Goal: Transaction & Acquisition: Purchase product/service

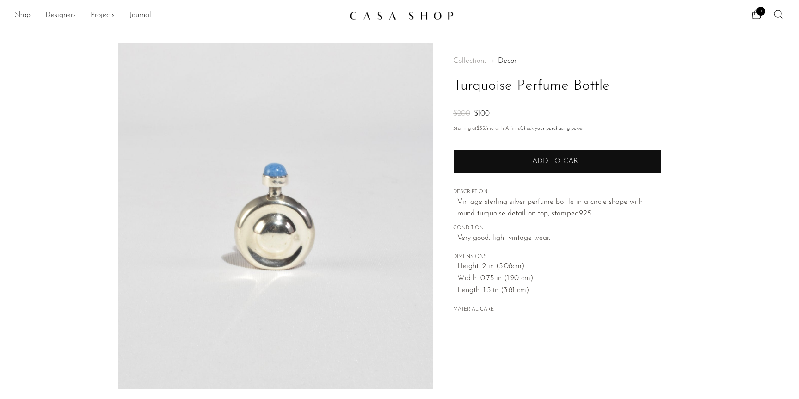
click at [530, 159] on button "Add to cart" at bounding box center [557, 161] width 208 height 24
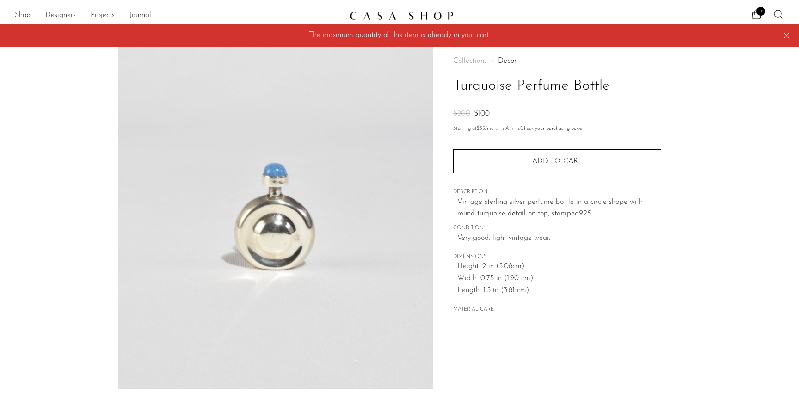
click at [680, 106] on div "Collections Decor Turquoise Perfume Bottle $200 $100 Starting at $35 /mo with A…" at bounding box center [556, 261] width 247 height 436
click at [21, 14] on link "Shop" at bounding box center [23, 16] width 16 height 12
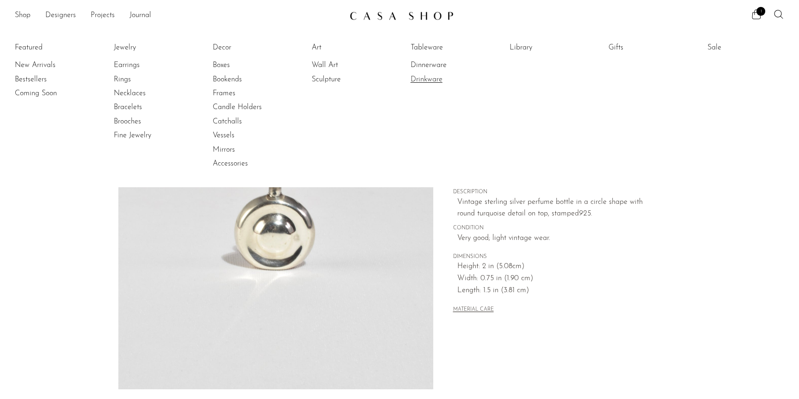
click at [425, 80] on link "Drinkware" at bounding box center [445, 79] width 69 height 10
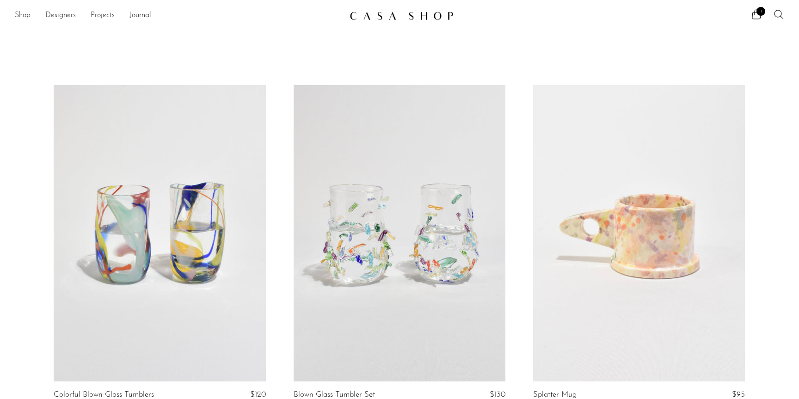
click at [29, 14] on link "Shop" at bounding box center [23, 16] width 16 height 12
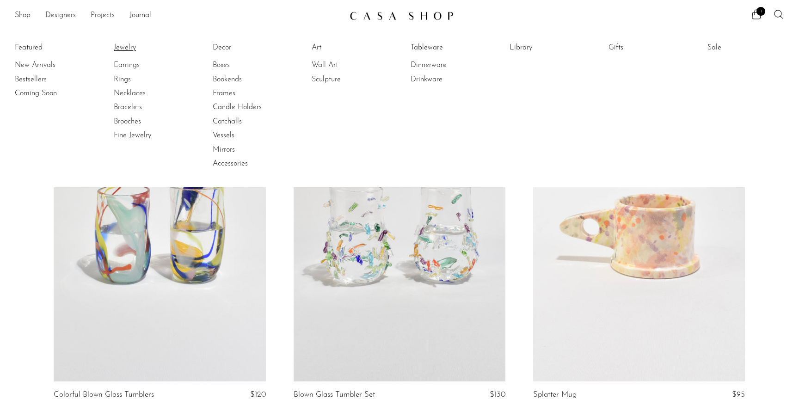
click at [129, 48] on link "Jewelry" at bounding box center [148, 48] width 69 height 10
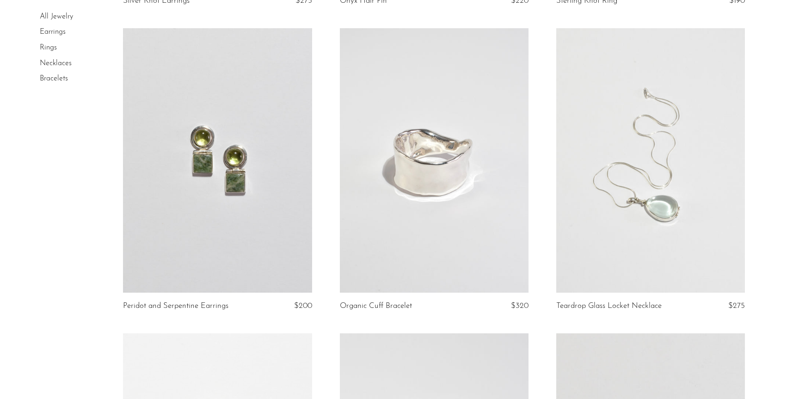
scroll to position [1276, 0]
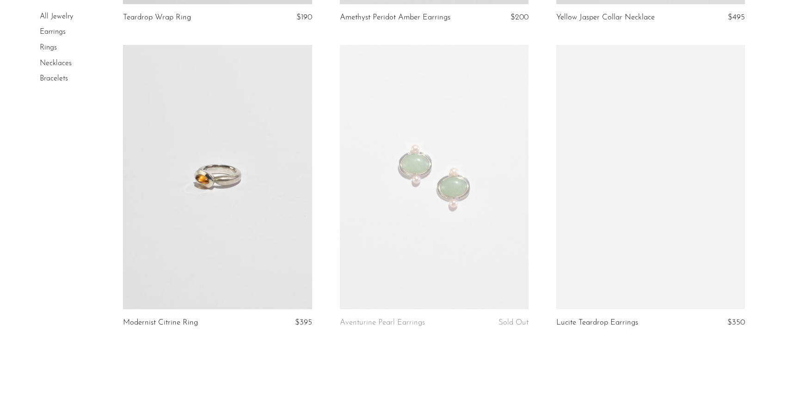
scroll to position [3564, 0]
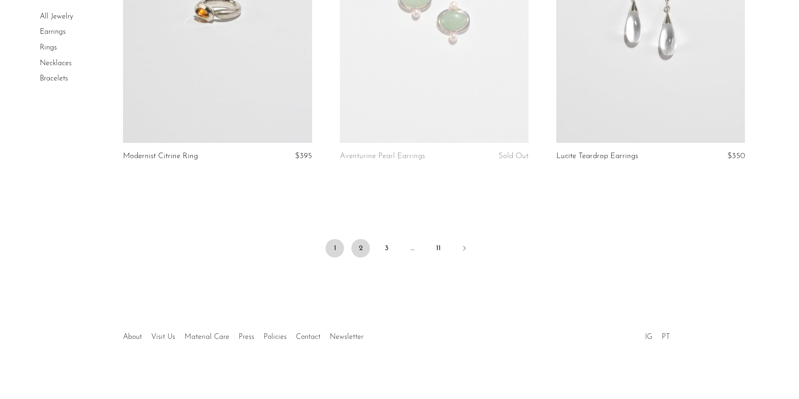
click at [356, 251] on link "2" at bounding box center [360, 248] width 18 height 18
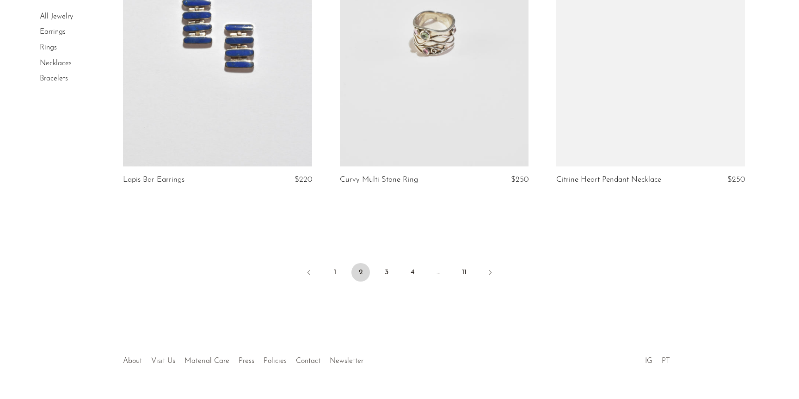
scroll to position [3577, 0]
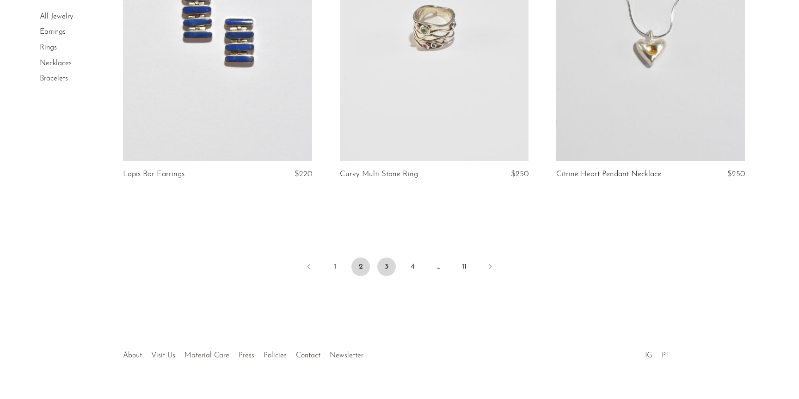
click at [390, 267] on link "3" at bounding box center [386, 267] width 18 height 18
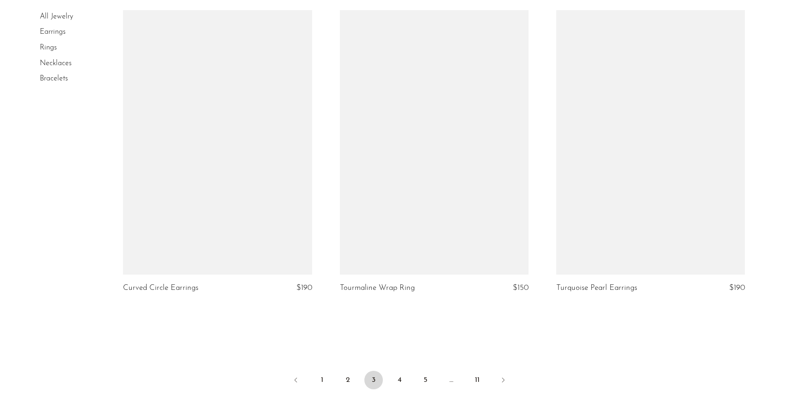
scroll to position [3441, 0]
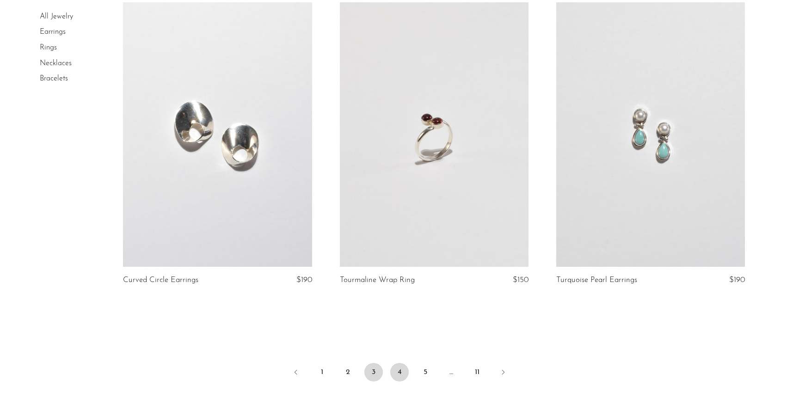
click at [404, 375] on link "4" at bounding box center [399, 372] width 18 height 18
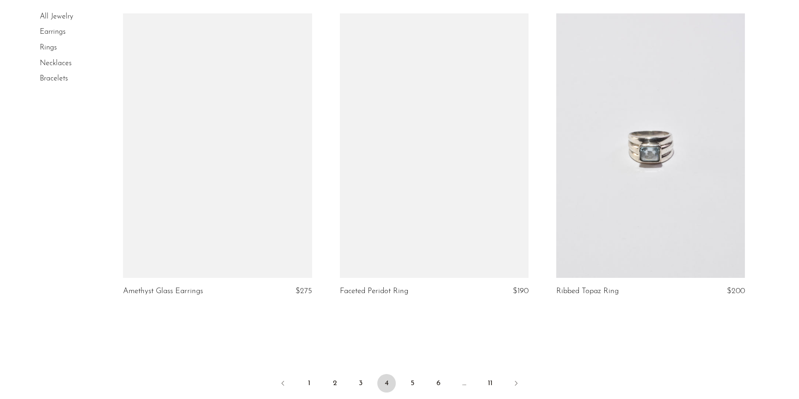
scroll to position [3480, 0]
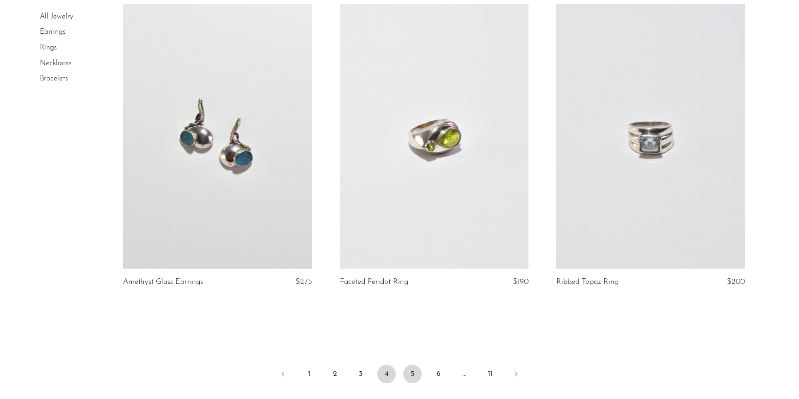
click at [407, 377] on link "5" at bounding box center [412, 374] width 18 height 18
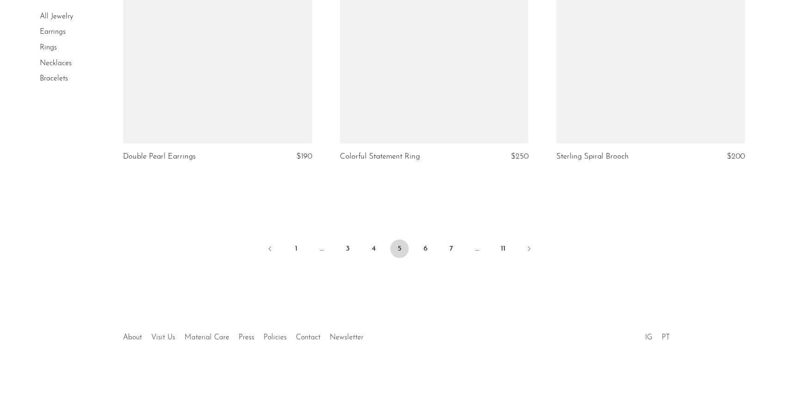
scroll to position [3564, 0]
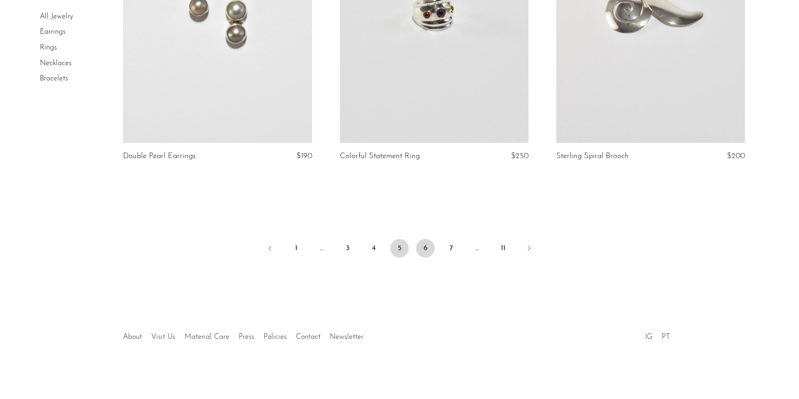
click at [430, 246] on link "6" at bounding box center [425, 248] width 18 height 18
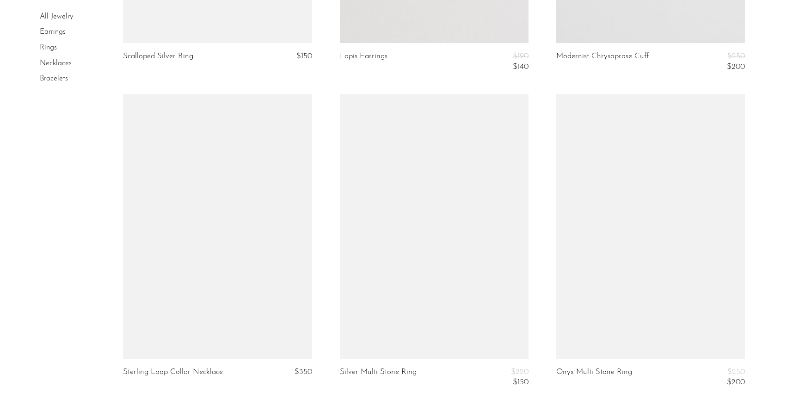
scroll to position [3616, 0]
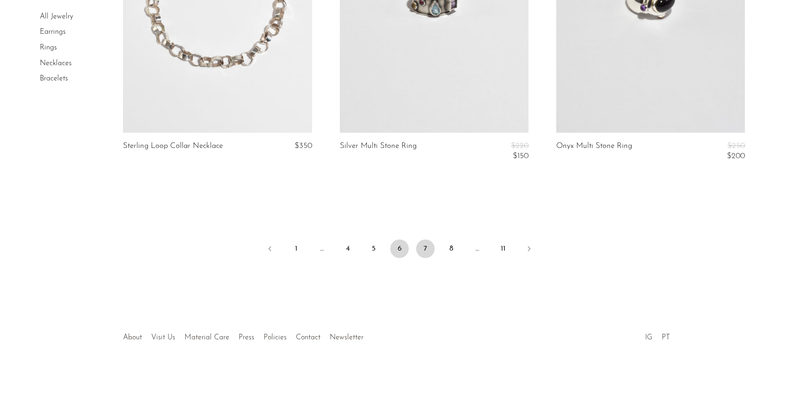
click at [423, 255] on link "7" at bounding box center [425, 249] width 18 height 18
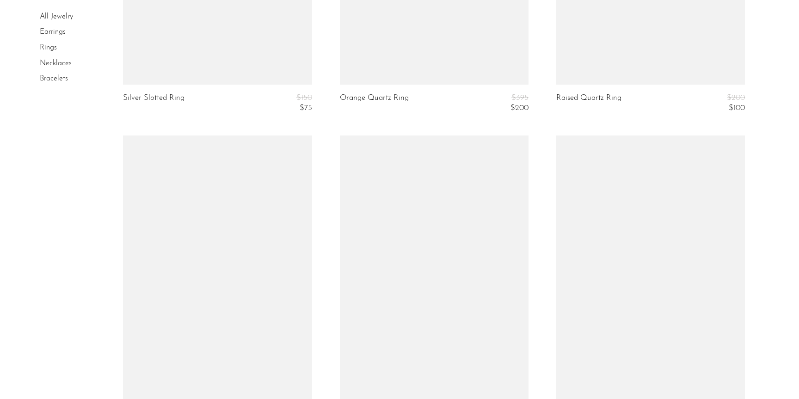
scroll to position [3689, 0]
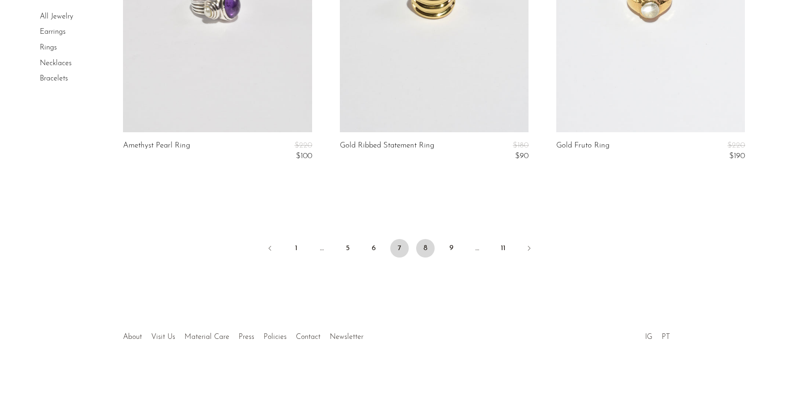
click at [426, 246] on link "8" at bounding box center [425, 248] width 18 height 18
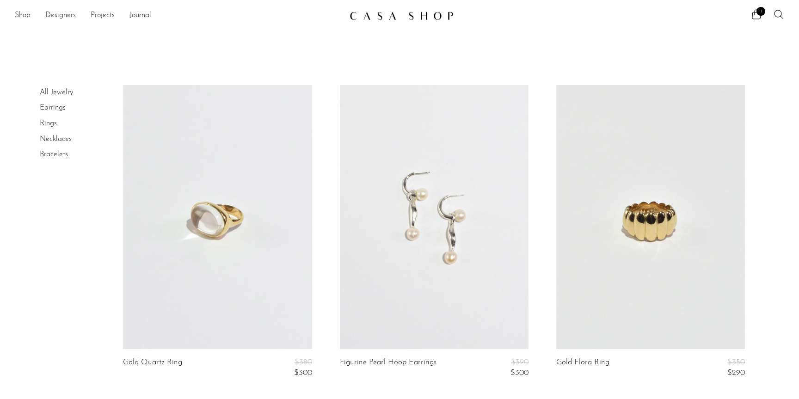
click at [21, 15] on link "Shop" at bounding box center [23, 16] width 16 height 12
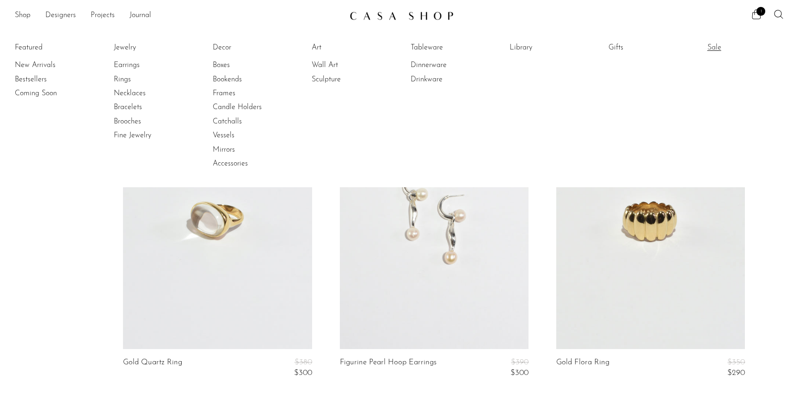
click at [715, 48] on link "Sale" at bounding box center [742, 48] width 69 height 10
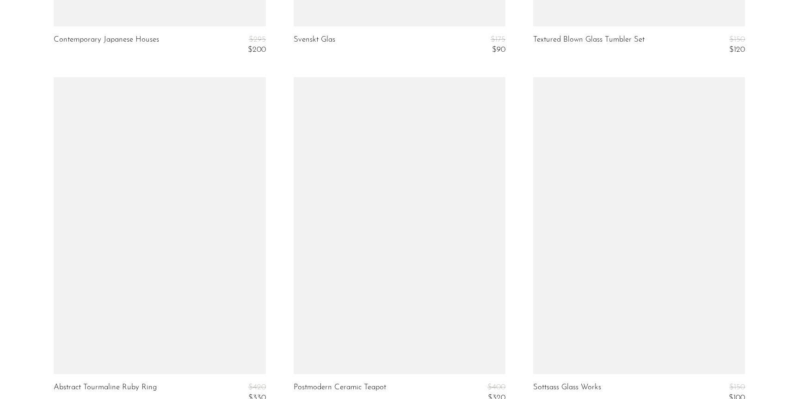
scroll to position [4078, 0]
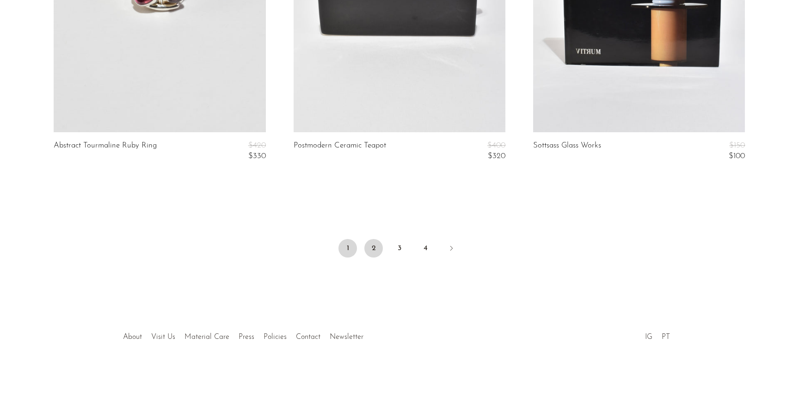
click at [374, 254] on link "2" at bounding box center [373, 248] width 18 height 18
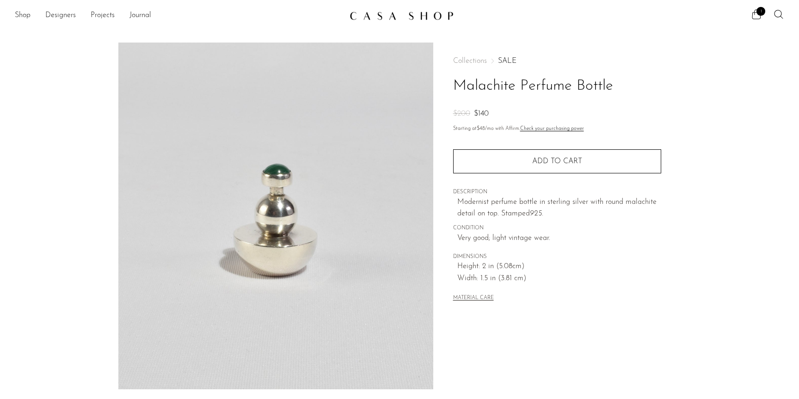
click at [757, 21] on ul "1" at bounding box center [767, 16] width 33 height 14
click at [754, 15] on icon at bounding box center [756, 14] width 11 height 11
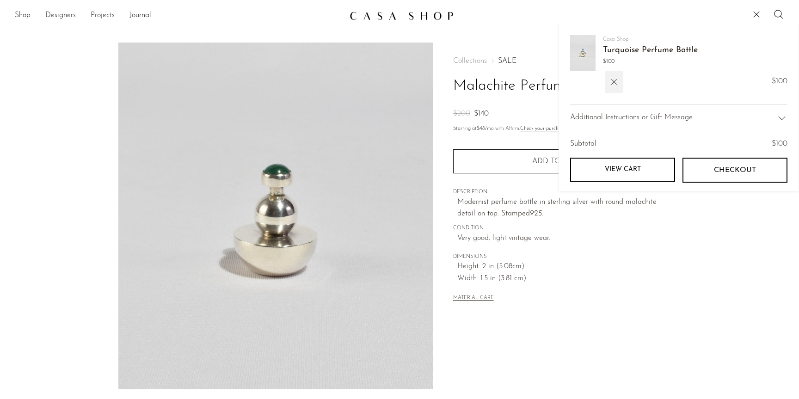
click at [636, 49] on link "Turquoise Perfume Bottle" at bounding box center [650, 50] width 95 height 8
click at [486, 161] on button "Add to cart" at bounding box center [557, 161] width 208 height 24
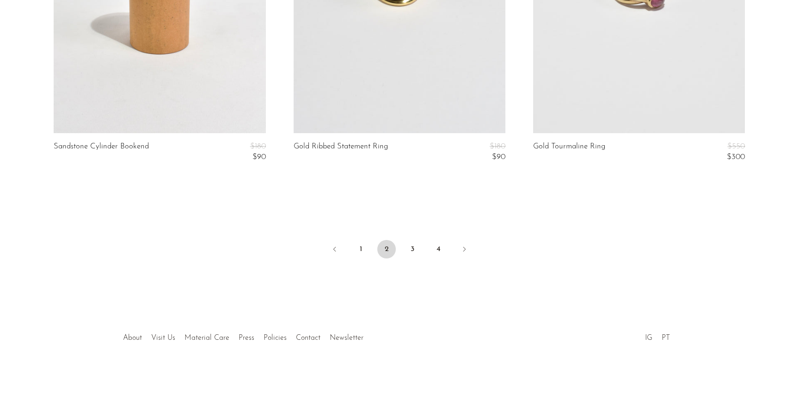
scroll to position [4078, 0]
click at [409, 244] on link "3" at bounding box center [412, 248] width 18 height 18
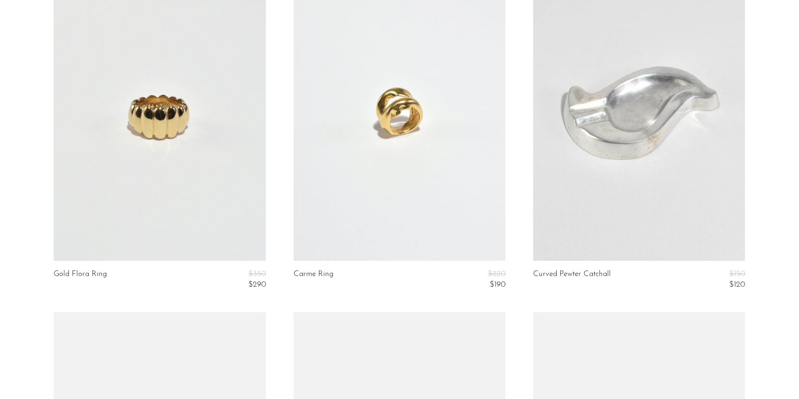
scroll to position [1161, 0]
